Goal: Obtain resource: Obtain resource

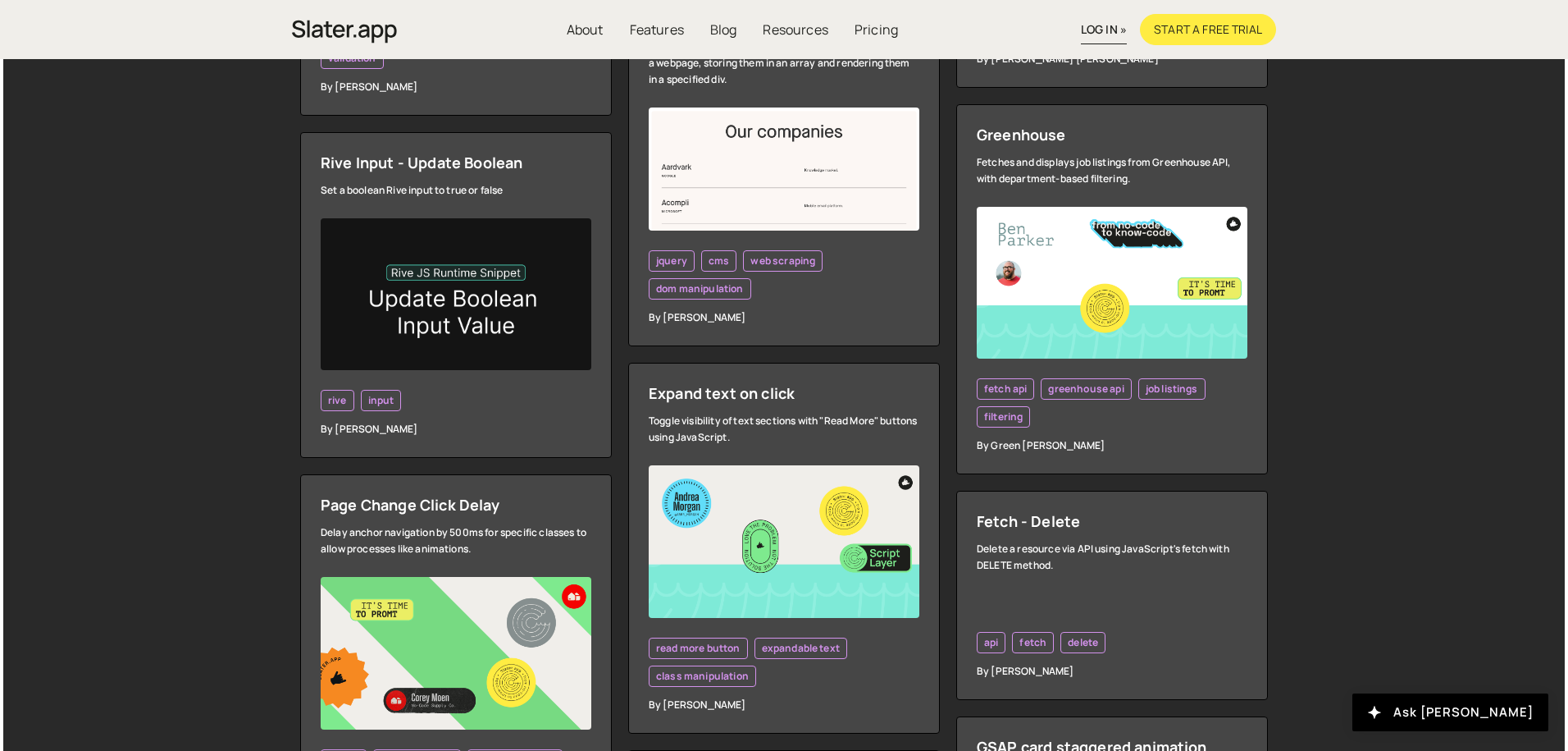
scroll to position [776, 0]
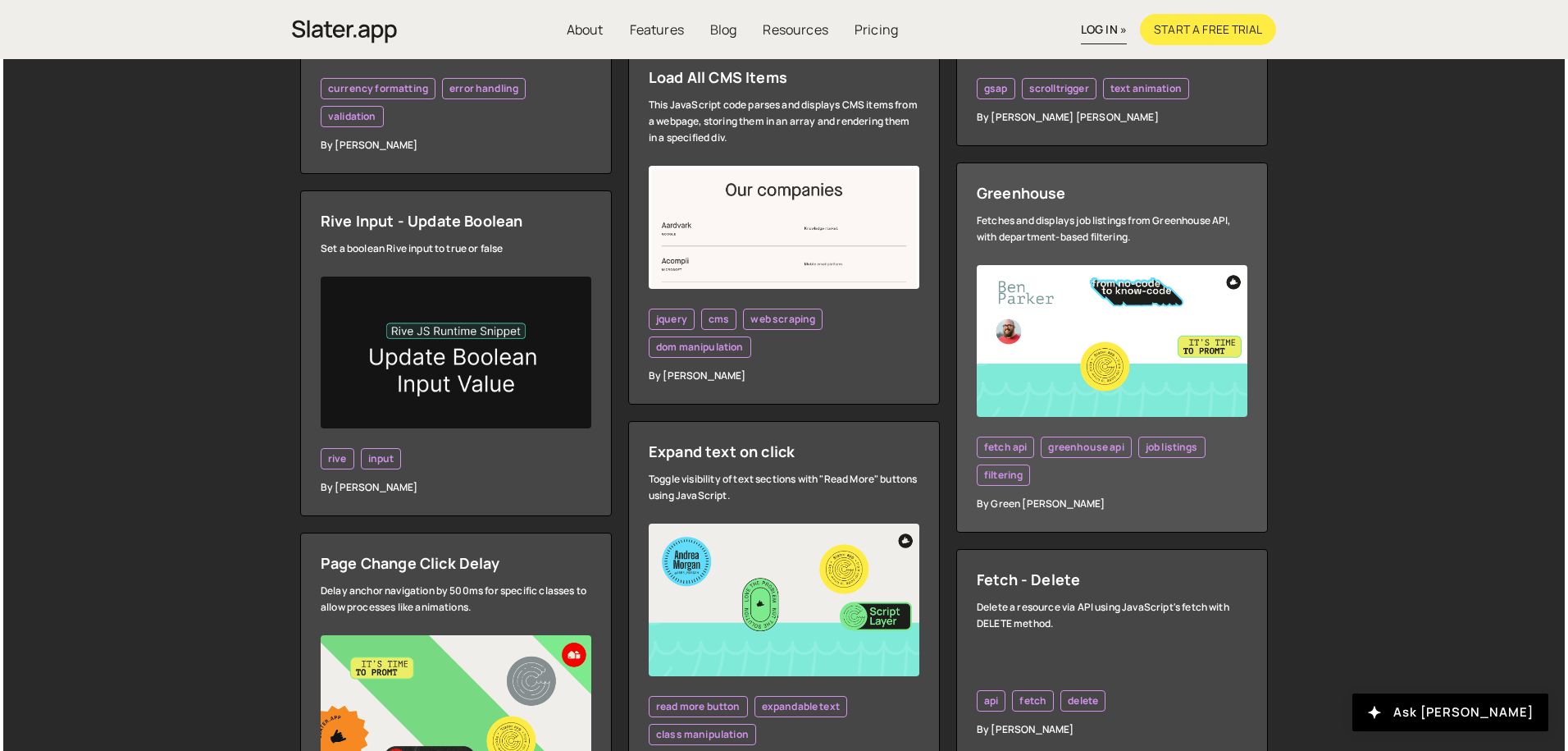
click at [1083, 208] on link "Greenhouse Fetches and displays job listings from Greenhouse API, with departme…" at bounding box center [1112, 347] width 311 height 370
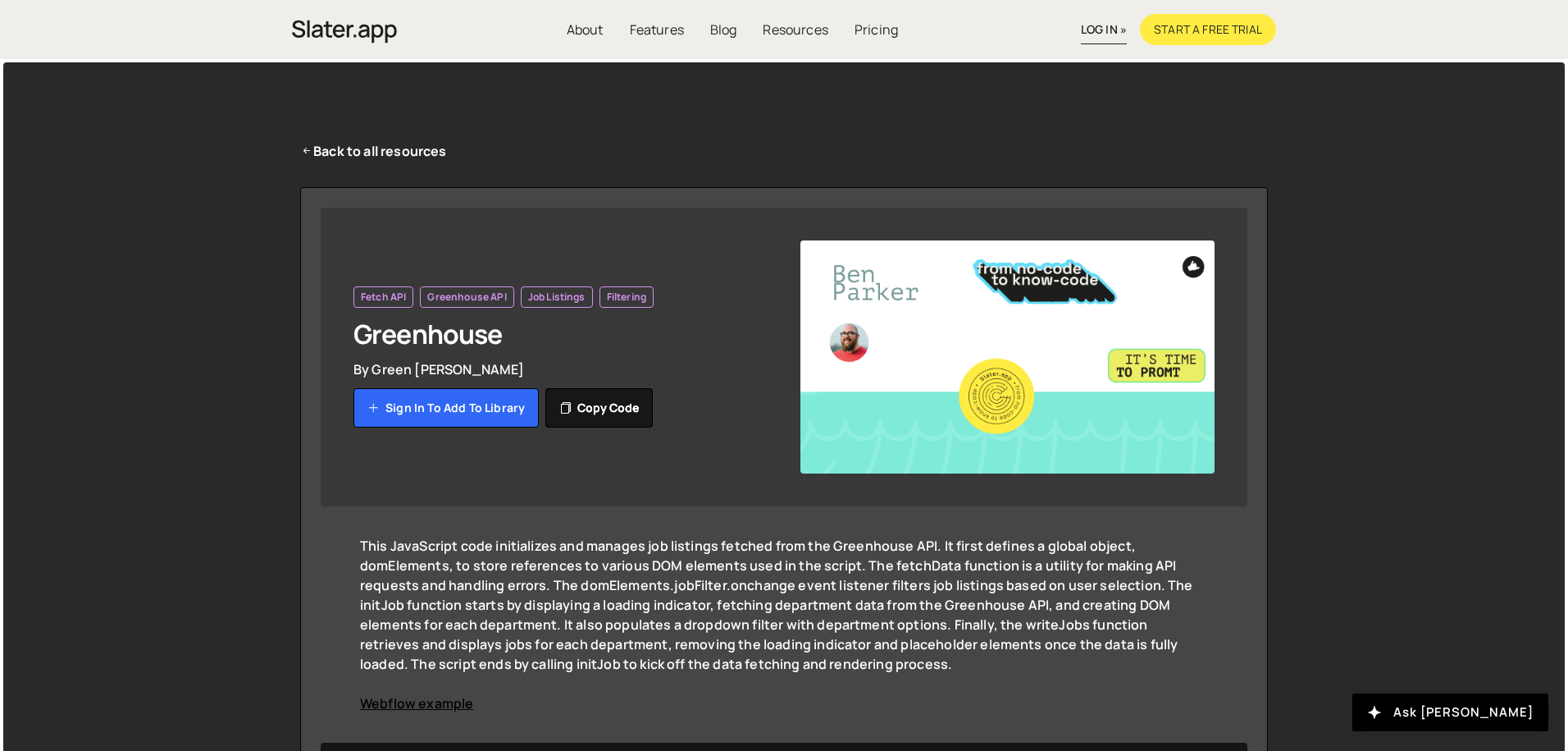
click at [620, 425] on button "Copy code" at bounding box center [599, 407] width 107 height 39
